Goal: Information Seeking & Learning: Understand process/instructions

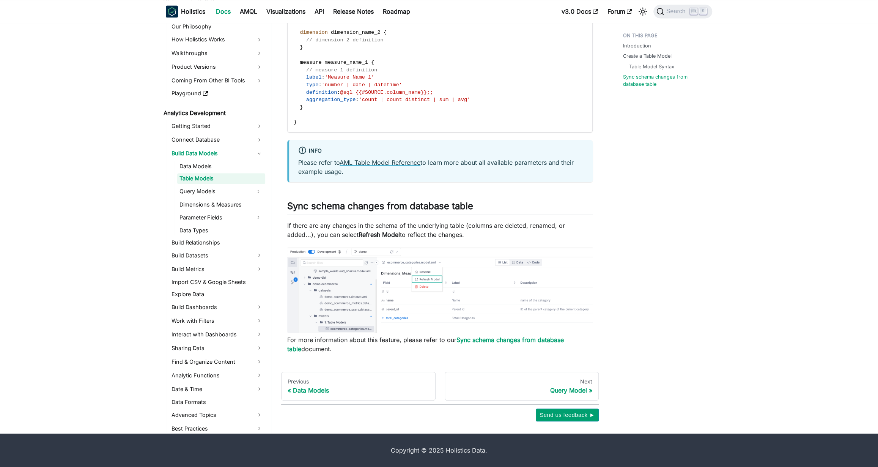
click at [404, 160] on link "AML Table Model Reference" at bounding box center [380, 163] width 81 height 8
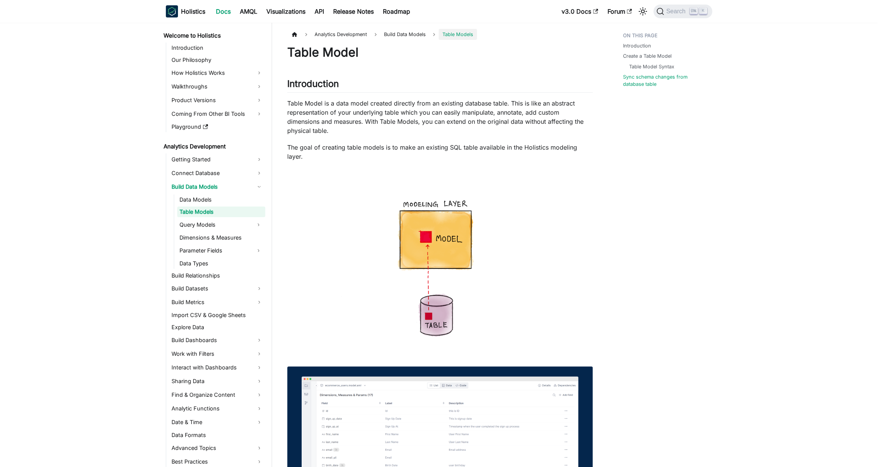
scroll to position [847, 0]
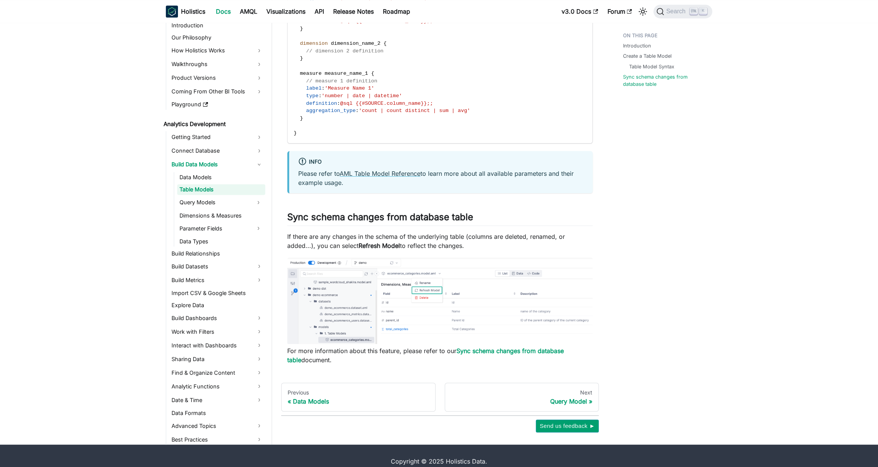
scroll to position [1010, 0]
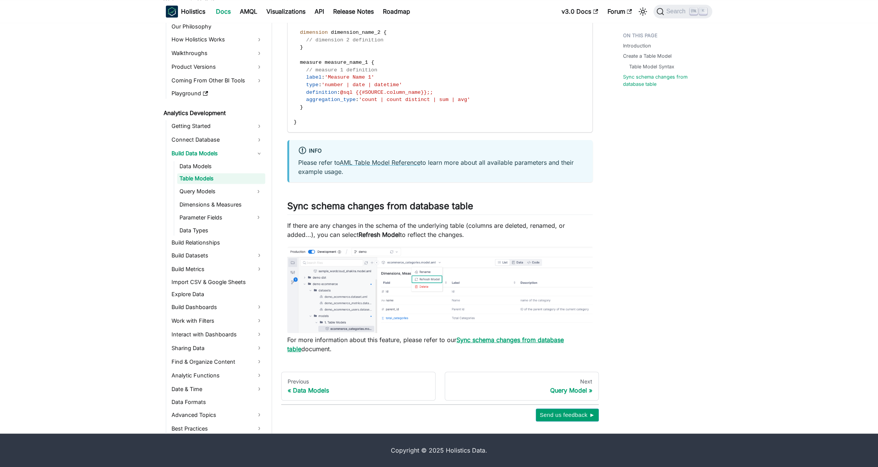
click at [509, 339] on strong "Sync schema changes from database table" at bounding box center [425, 344] width 277 height 17
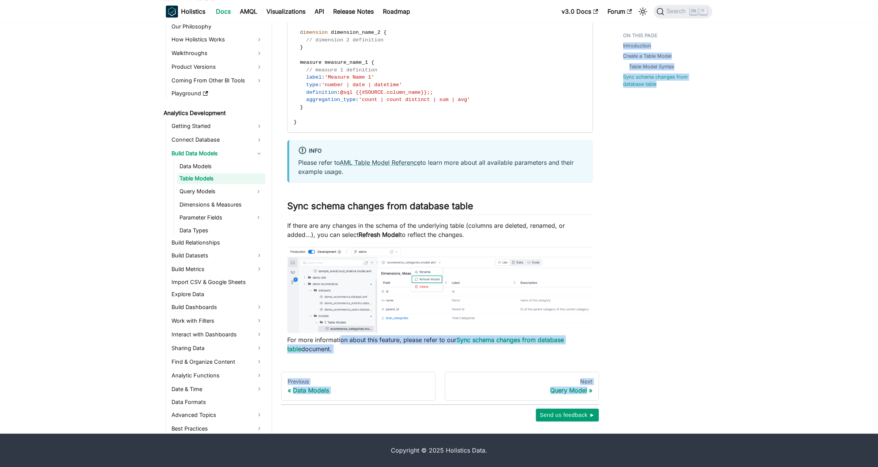
drag, startPoint x: 339, startPoint y: 339, endPoint x: 676, endPoint y: 343, distance: 337.1
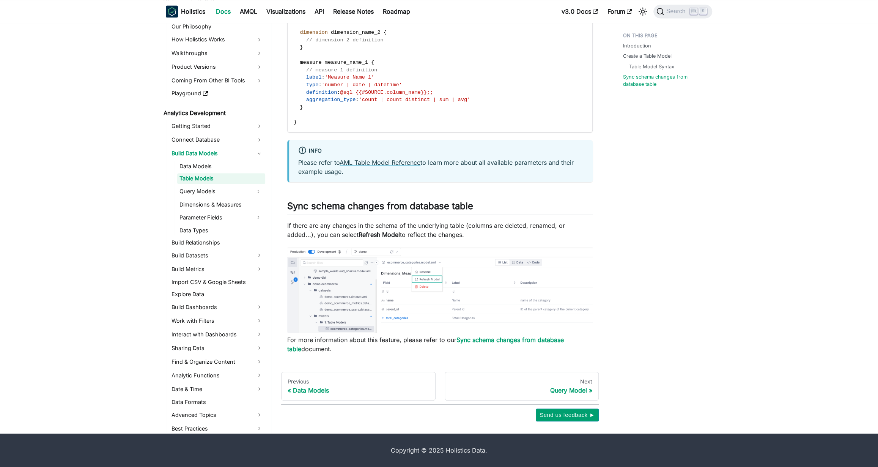
drag, startPoint x: 676, startPoint y: 343, endPoint x: 664, endPoint y: 341, distance: 12.7
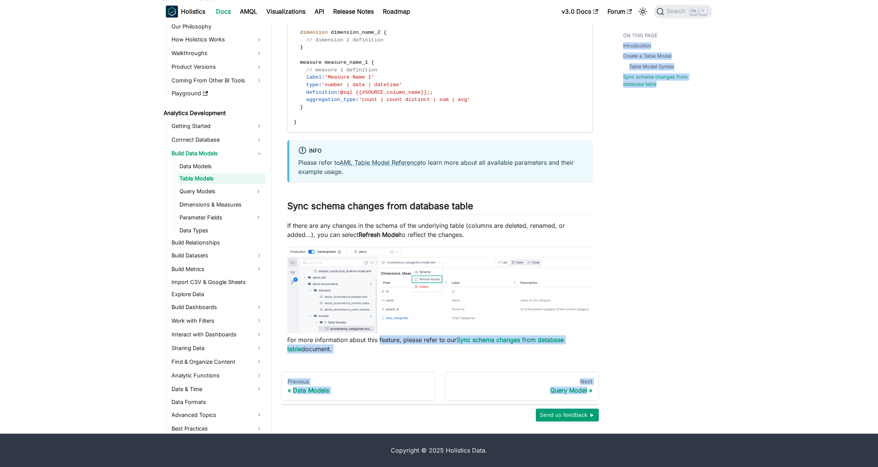
drag, startPoint x: 391, startPoint y: 339, endPoint x: 696, endPoint y: 349, distance: 305.4
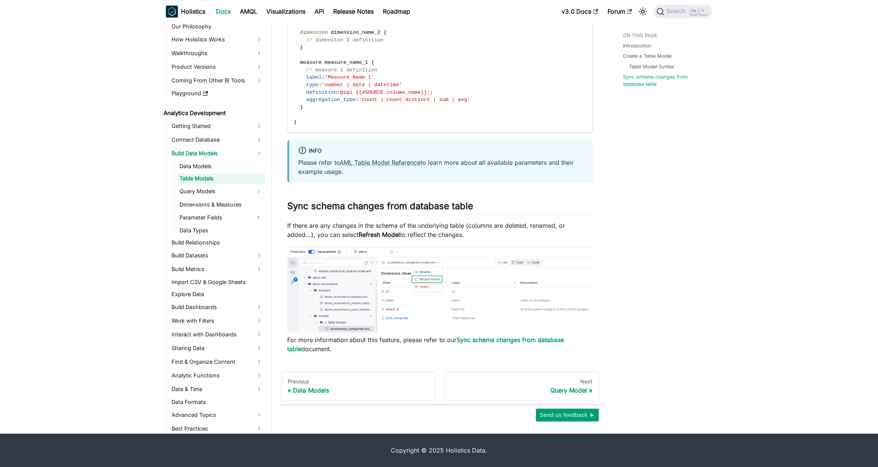
drag, startPoint x: 696, startPoint y: 349, endPoint x: 617, endPoint y: 341, distance: 79.8
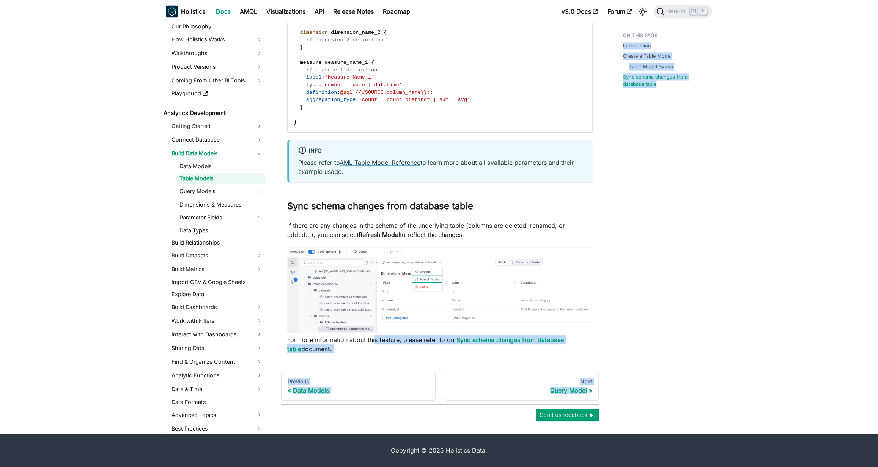
drag, startPoint x: 375, startPoint y: 340, endPoint x: 680, endPoint y: 343, distance: 304.9
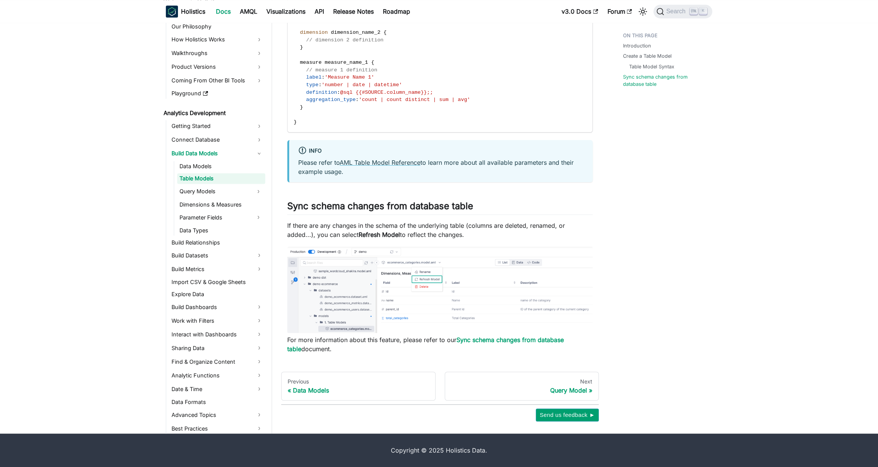
click at [499, 343] on strong "Sync schema changes from database table" at bounding box center [425, 344] width 277 height 17
